Goal: Check status: Check status

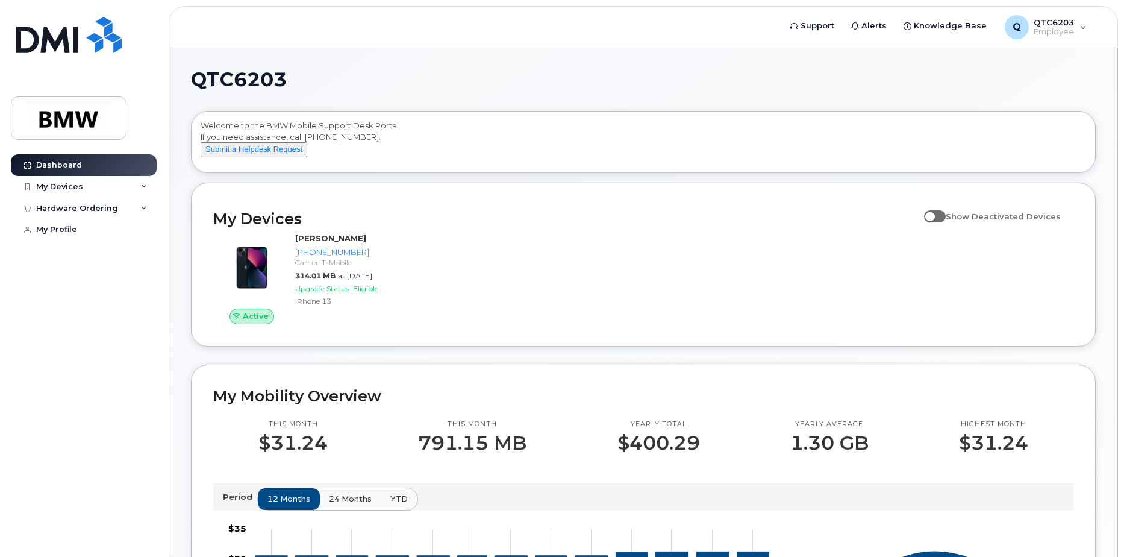
click at [933, 222] on span at bounding box center [935, 216] width 22 height 12
click at [933, 215] on input "Show Deactivated Devices" at bounding box center [929, 210] width 10 height 10
click at [941, 222] on span at bounding box center [935, 216] width 22 height 12
click at [934, 215] on input "Show Deactivated Devices" at bounding box center [929, 210] width 10 height 10
checkbox input "false"
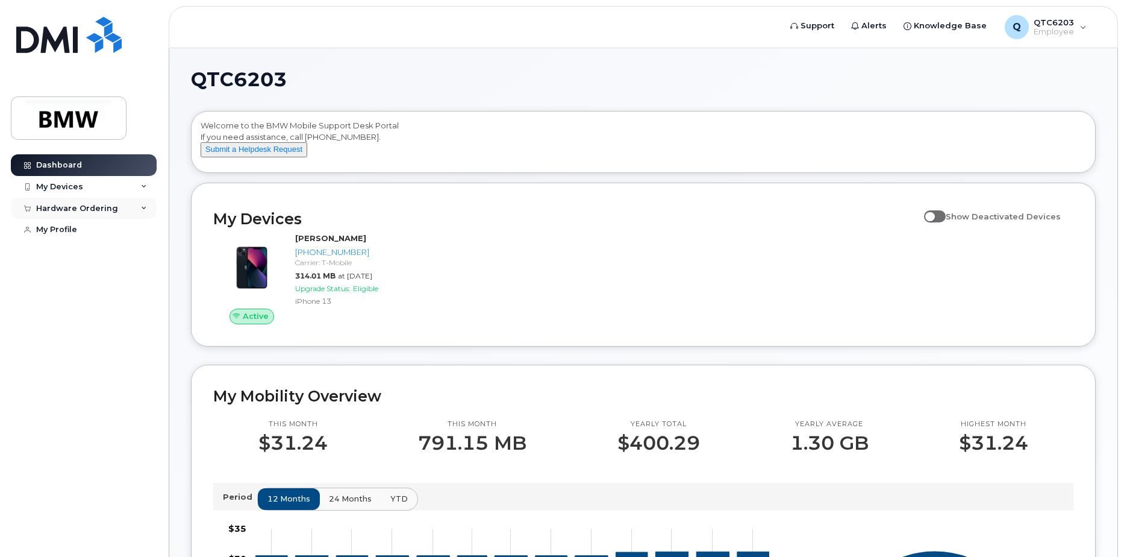
click at [141, 214] on div "Hardware Ordering" at bounding box center [84, 209] width 146 height 22
click at [142, 214] on div "Hardware Ordering" at bounding box center [84, 209] width 146 height 22
click at [71, 233] on div "My Orders" at bounding box center [63, 230] width 43 height 11
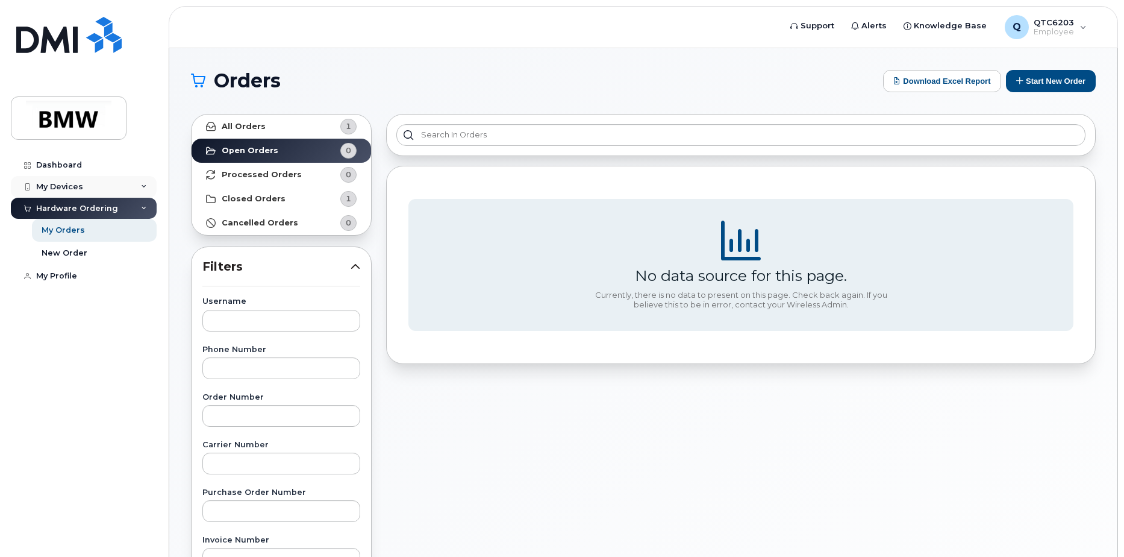
click at [146, 183] on div "My Devices" at bounding box center [84, 187] width 146 height 22
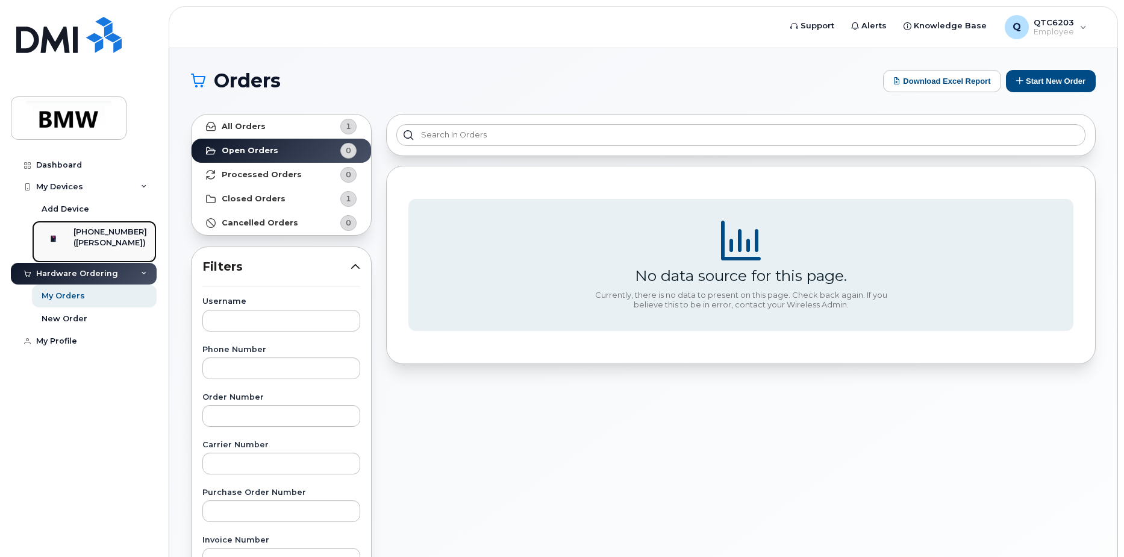
click at [93, 230] on div "[PHONE_NUMBER]" at bounding box center [111, 232] width 74 height 11
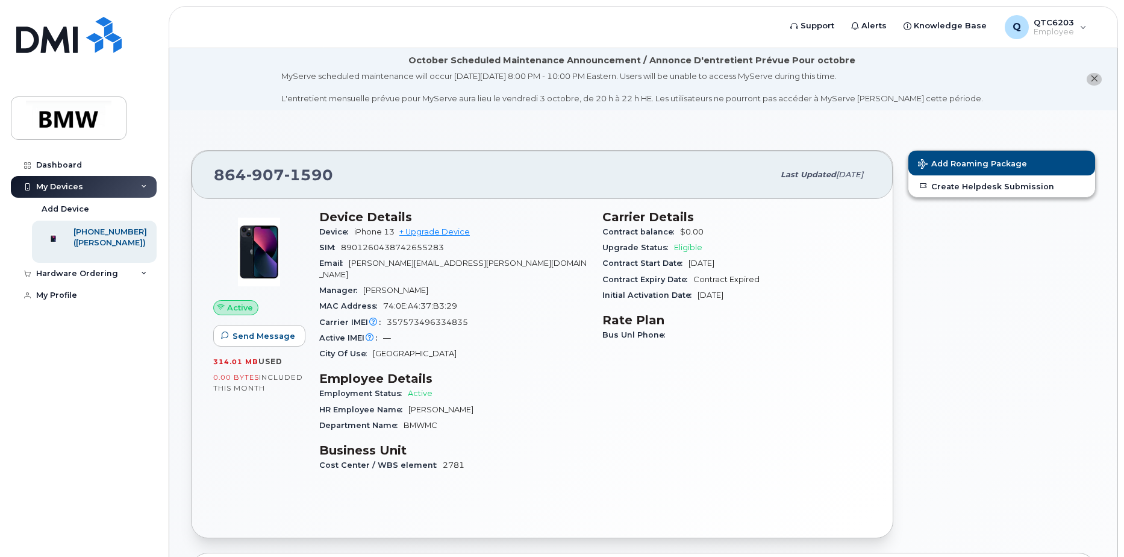
click at [1089, 78] on button "close notification" at bounding box center [1094, 79] width 15 height 13
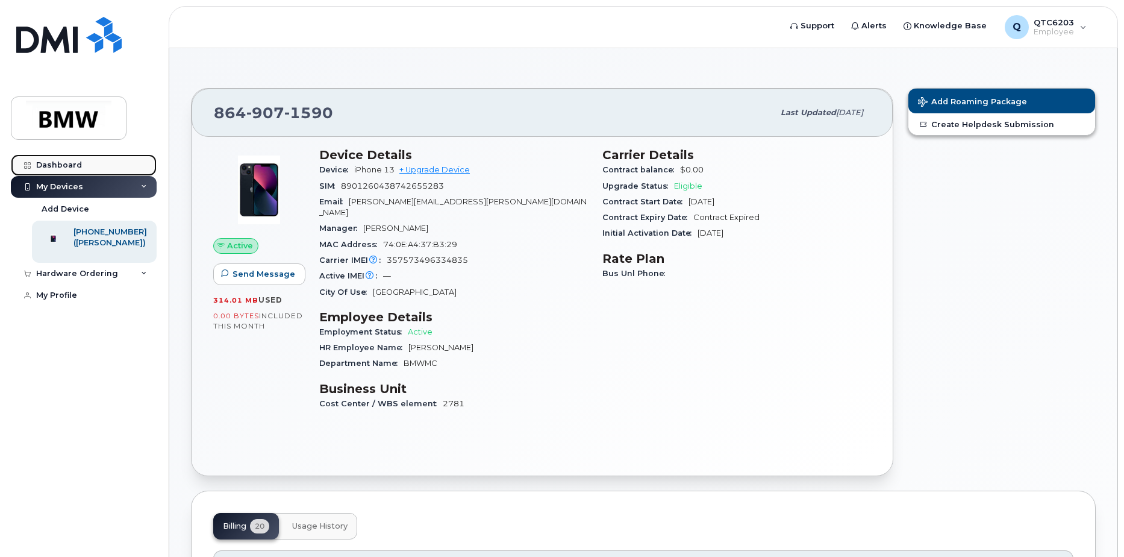
drag, startPoint x: 57, startPoint y: 160, endPoint x: 84, endPoint y: 165, distance: 27.5
click at [57, 160] on div "Dashboard" at bounding box center [59, 165] width 46 height 10
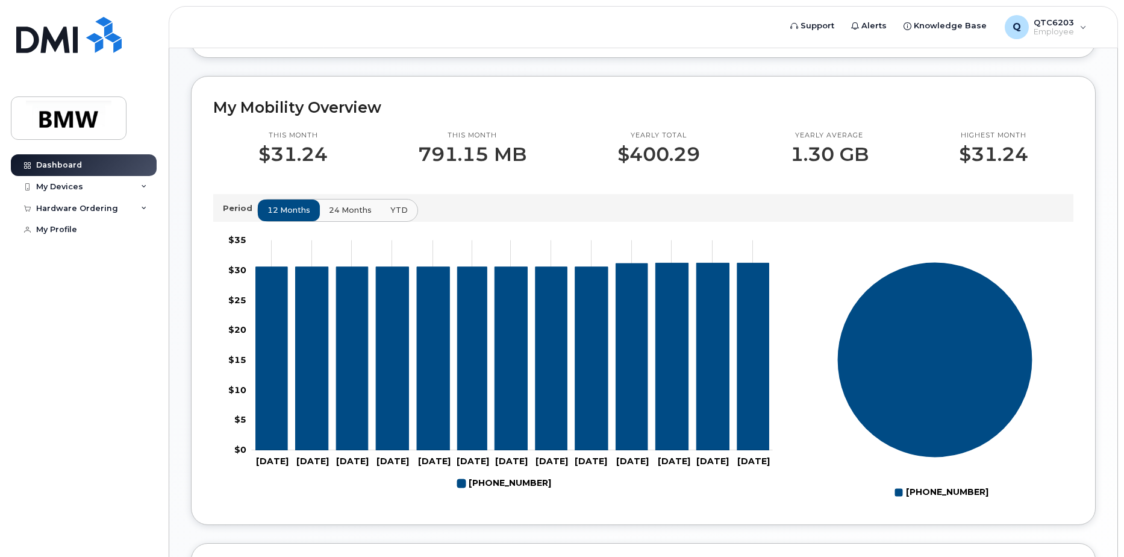
scroll to position [422, 0]
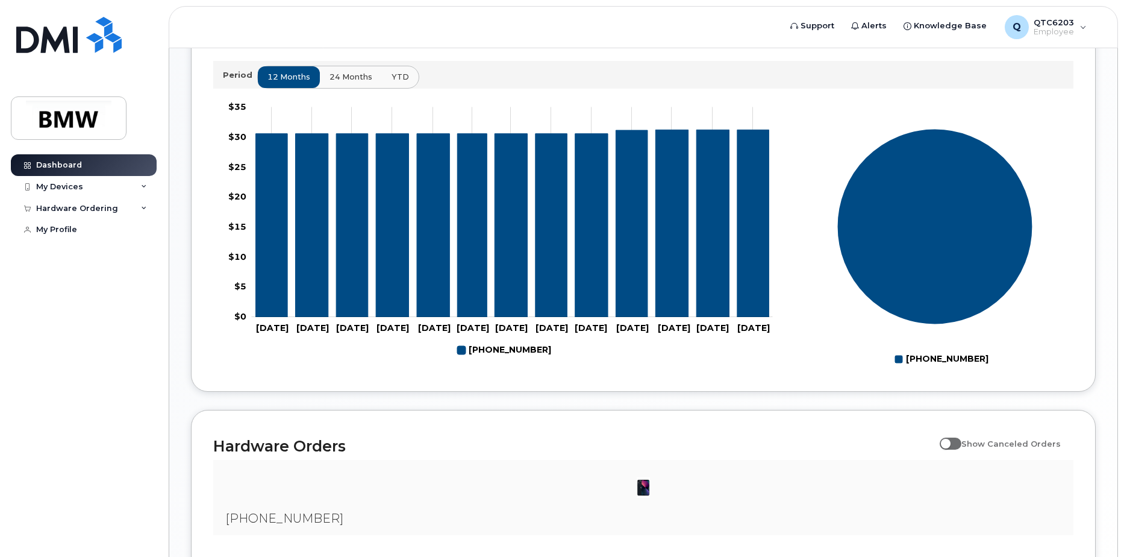
click at [348, 83] on span "24 months" at bounding box center [351, 76] width 43 height 11
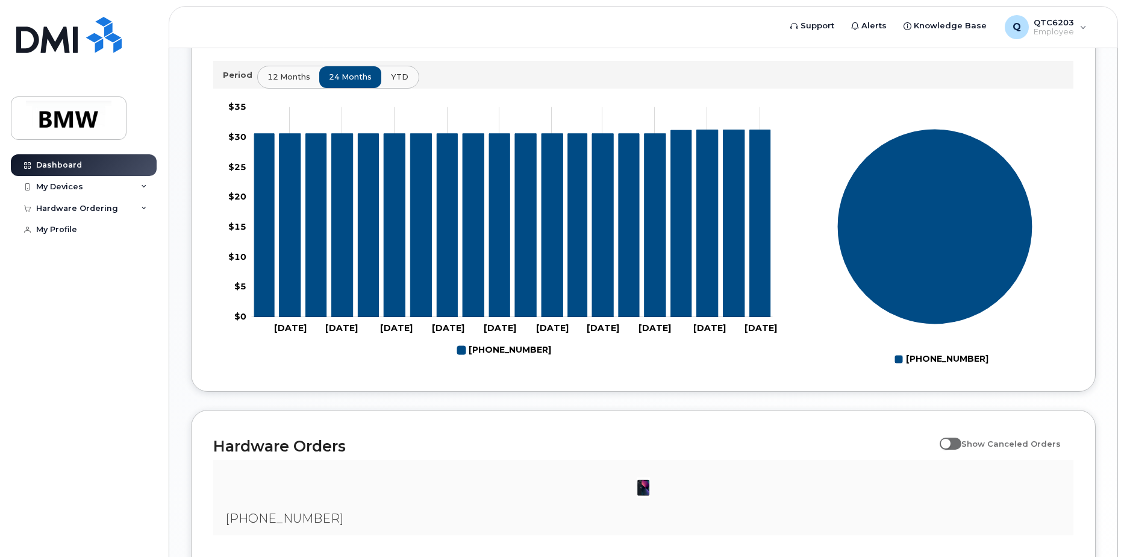
click at [392, 83] on span "YTD" at bounding box center [399, 76] width 17 height 11
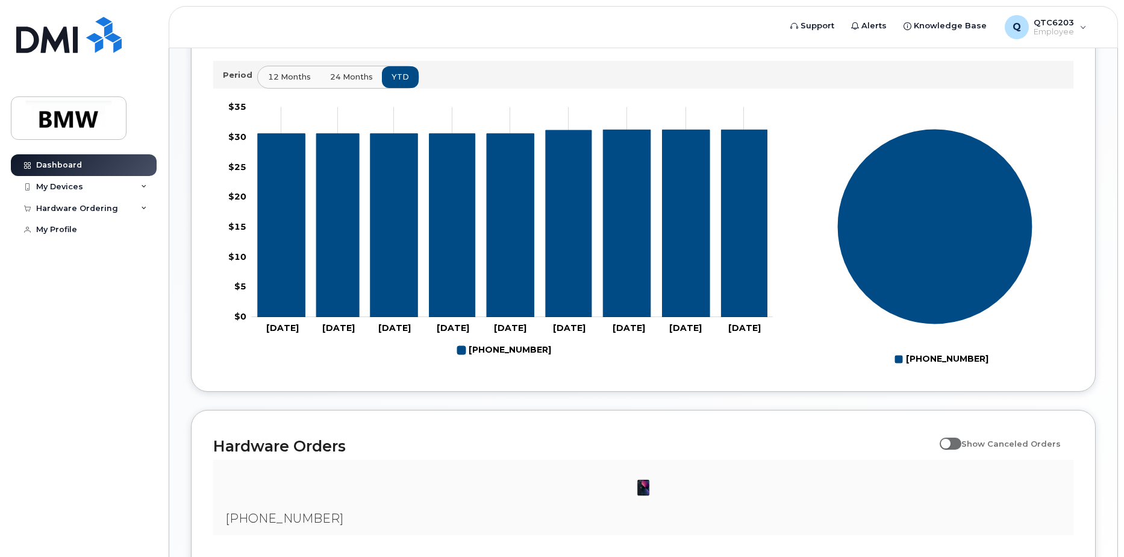
click at [288, 83] on span "12 months" at bounding box center [289, 76] width 43 height 11
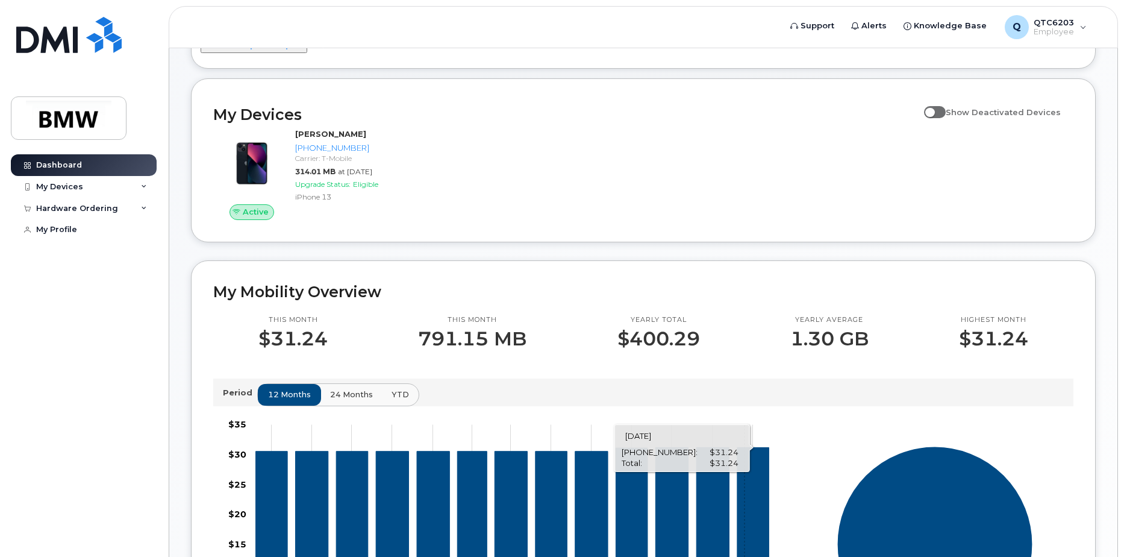
scroll to position [0, 0]
